Goal: Information Seeking & Learning: Learn about a topic

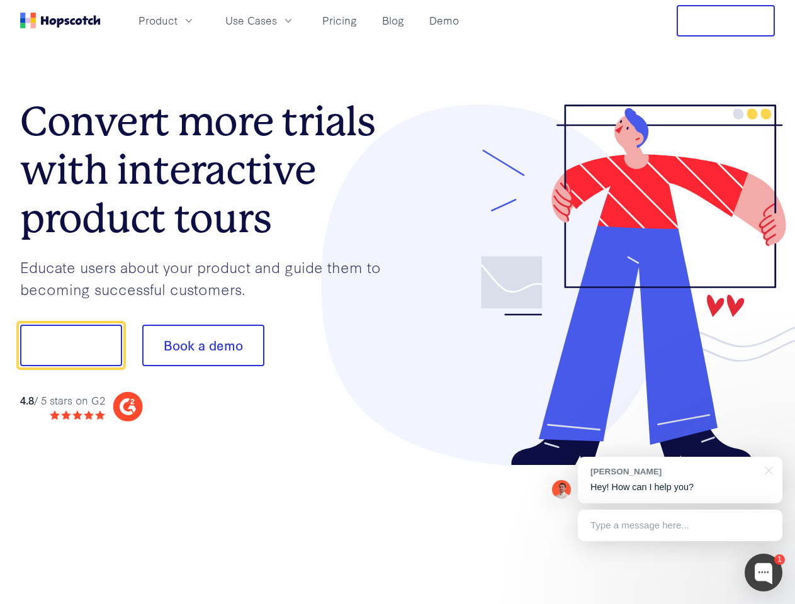
click at [398, 302] on div at bounding box center [587, 285] width 378 height 362
click at [178, 20] on span "Product" at bounding box center [157, 21] width 39 height 16
click at [277, 20] on span "Use Cases" at bounding box center [251, 21] width 52 height 16
click at [726, 21] on button "Free Trial" at bounding box center [726, 20] width 98 height 31
click at [70, 346] on button "Show me!" at bounding box center [71, 346] width 102 height 42
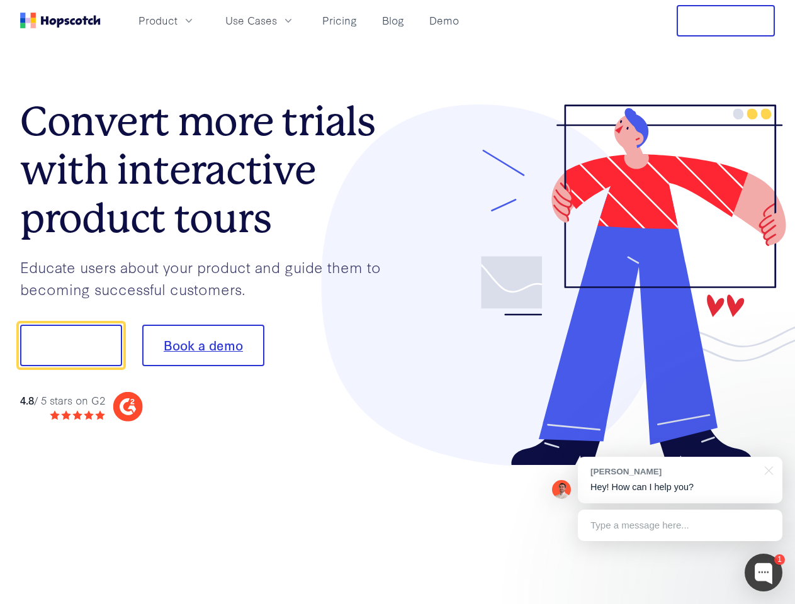
click at [203, 346] on button "Book a demo" at bounding box center [203, 346] width 122 height 42
click at [764, 573] on div at bounding box center [764, 573] width 38 height 38
click at [680, 480] on div "[PERSON_NAME] Hey! How can I help you?" at bounding box center [680, 480] width 205 height 47
click at [767, 470] on div at bounding box center [766, 470] width 31 height 26
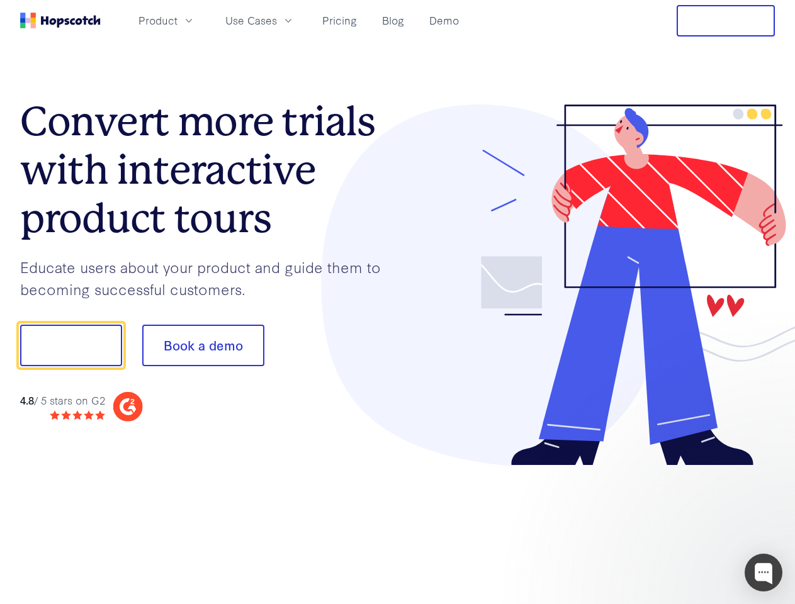
click at [680, 526] on div at bounding box center [664, 344] width 236 height 420
